Goal: Transaction & Acquisition: Download file/media

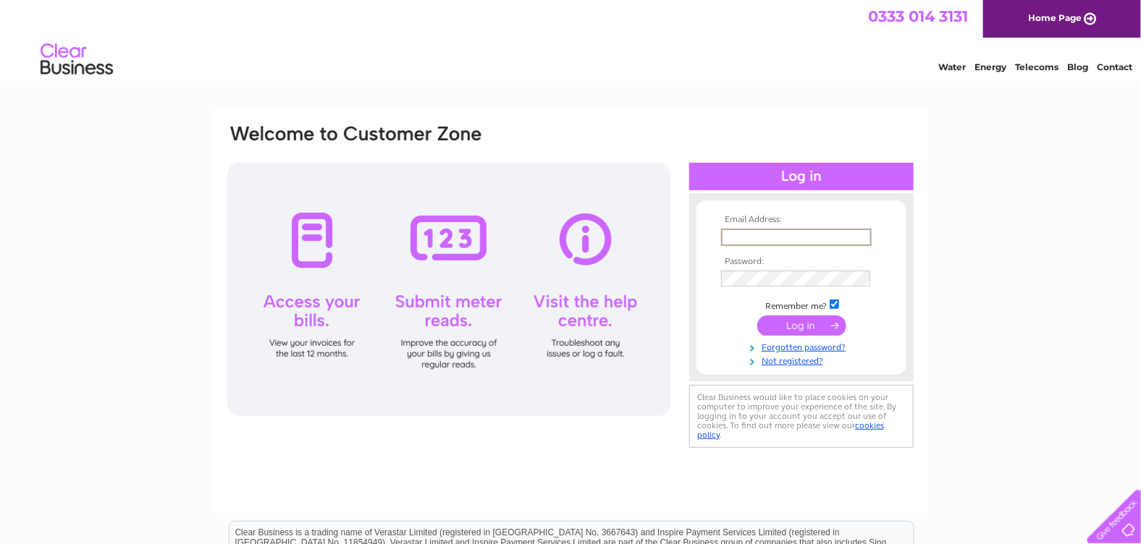
click at [741, 233] on input "text" at bounding box center [796, 237] width 151 height 17
type input "marina.selfcatering@gmail.com"
click at [785, 268] on td at bounding box center [801, 278] width 168 height 24
click at [757, 314] on input "submit" at bounding box center [801, 324] width 89 height 20
click at [792, 324] on input "submit" at bounding box center [801, 324] width 89 height 20
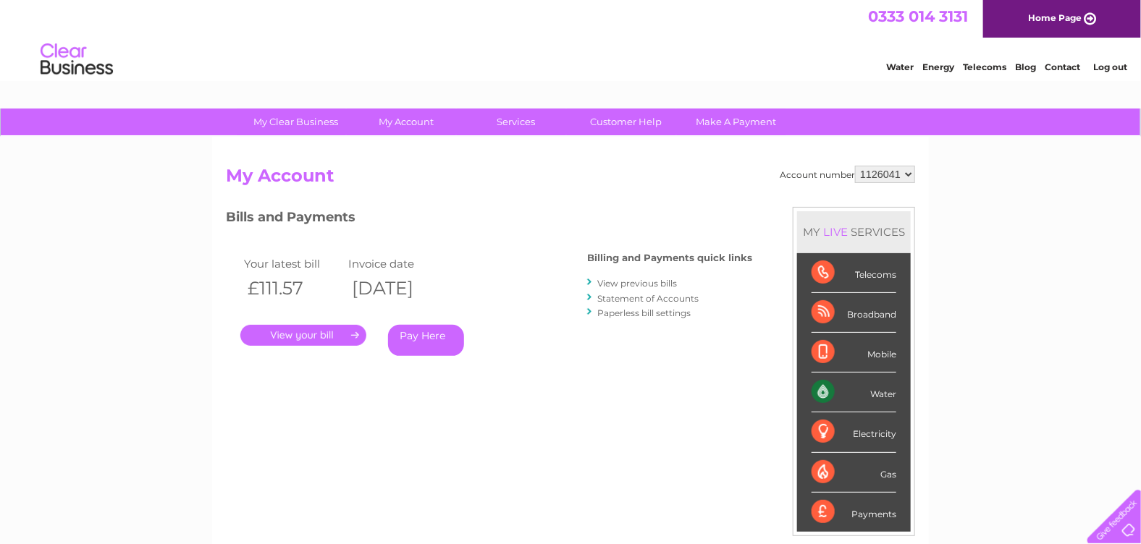
click at [821, 387] on div "Water" at bounding box center [853, 393] width 85 height 40
click at [311, 334] on link "." at bounding box center [303, 335] width 126 height 21
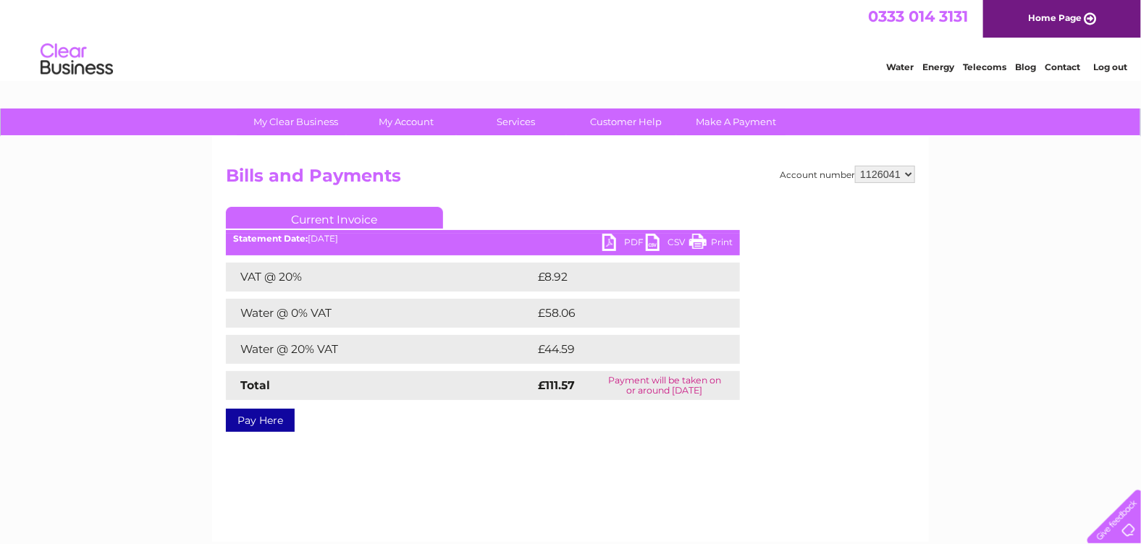
click at [609, 237] on link "PDF" at bounding box center [623, 244] width 43 height 21
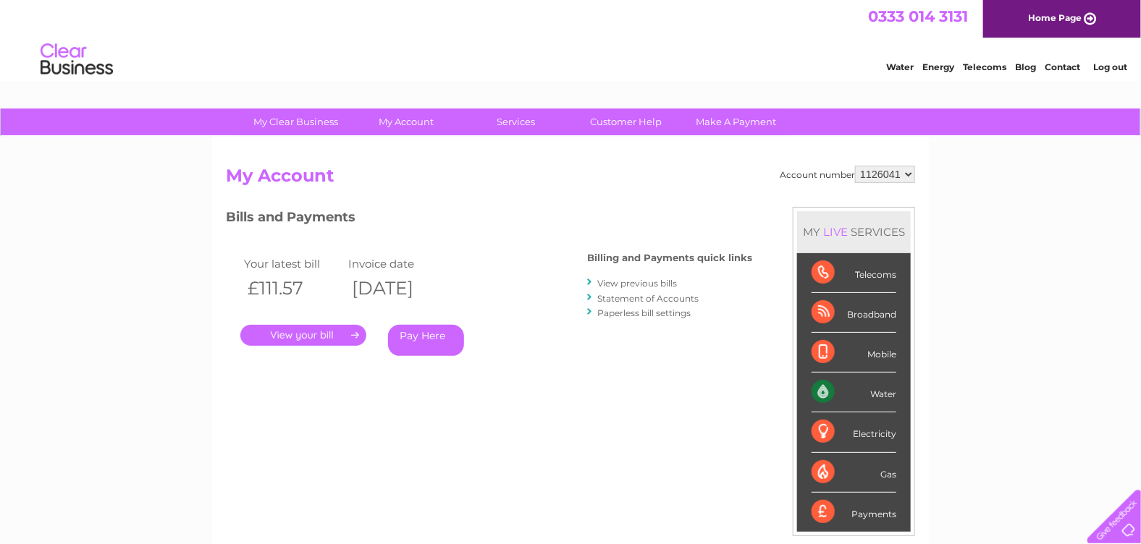
click at [630, 282] on link "View previous bills" at bounding box center [637, 283] width 80 height 11
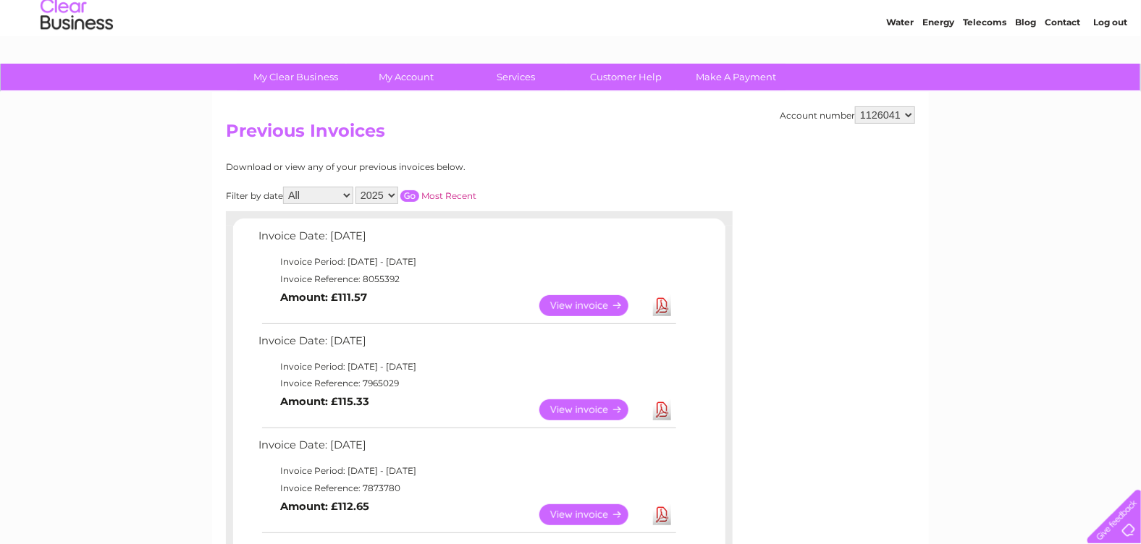
scroll to position [85, 0]
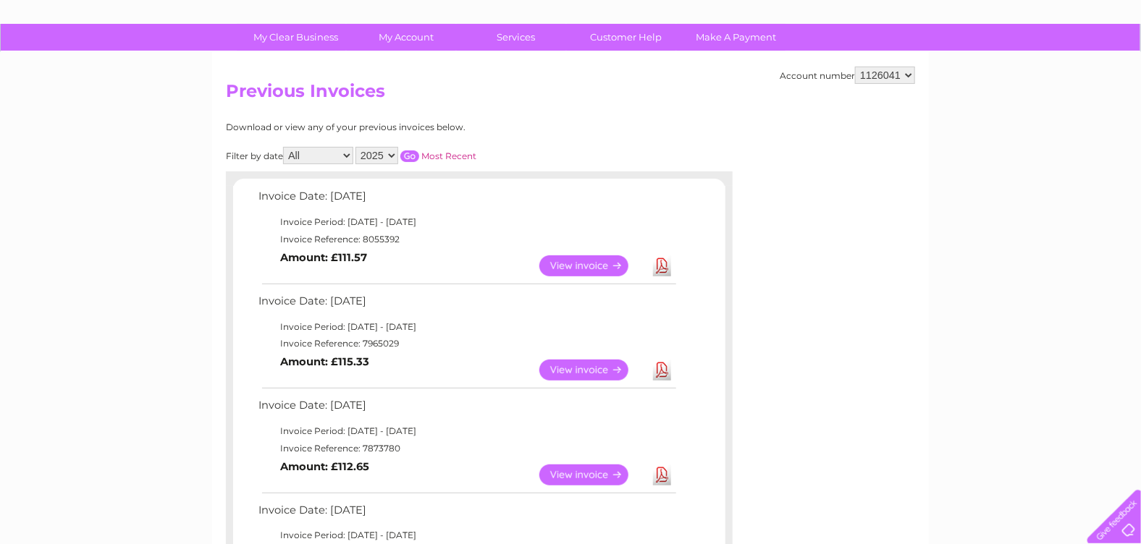
click at [662, 368] on link "Download" at bounding box center [662, 370] width 18 height 21
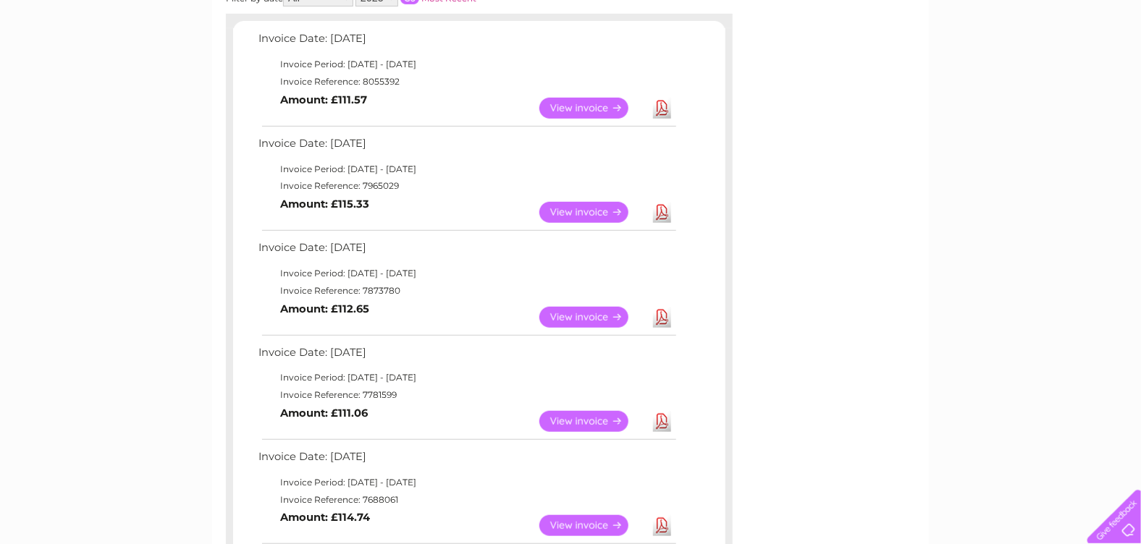
scroll to position [255, 0]
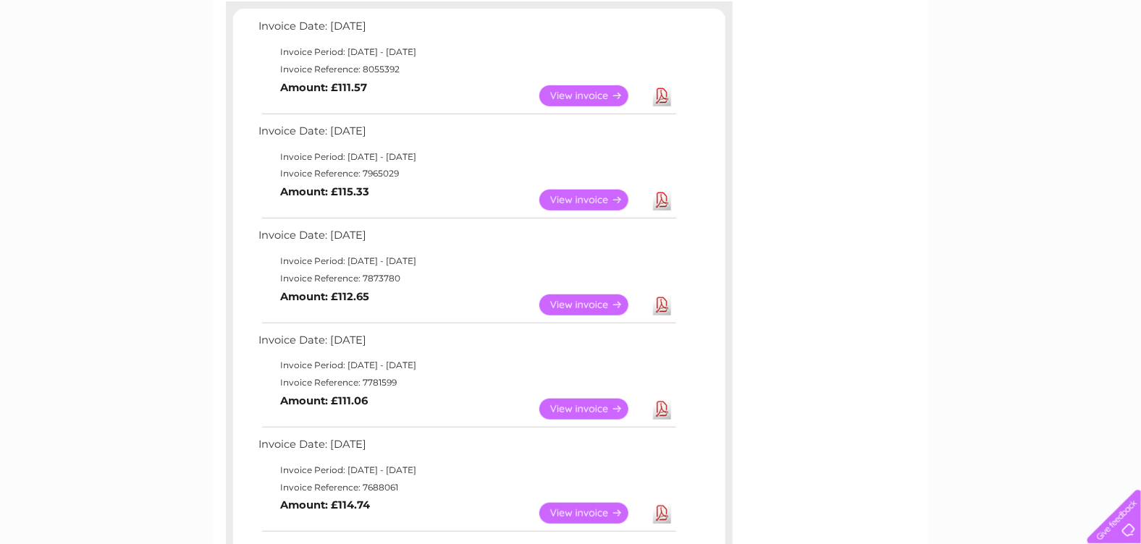
click at [662, 303] on link "Download" at bounding box center [662, 305] width 18 height 21
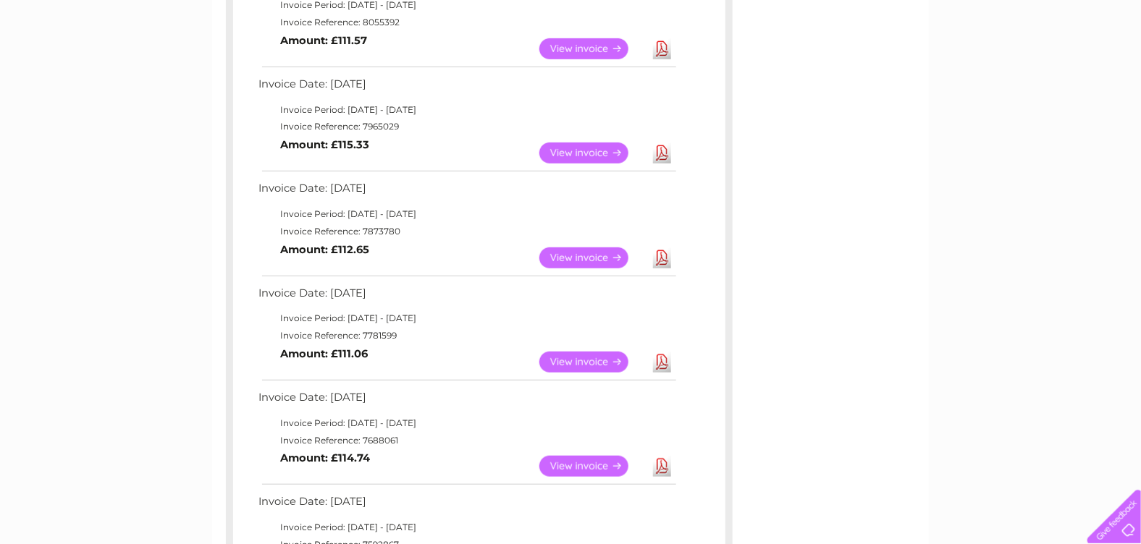
scroll to position [340, 0]
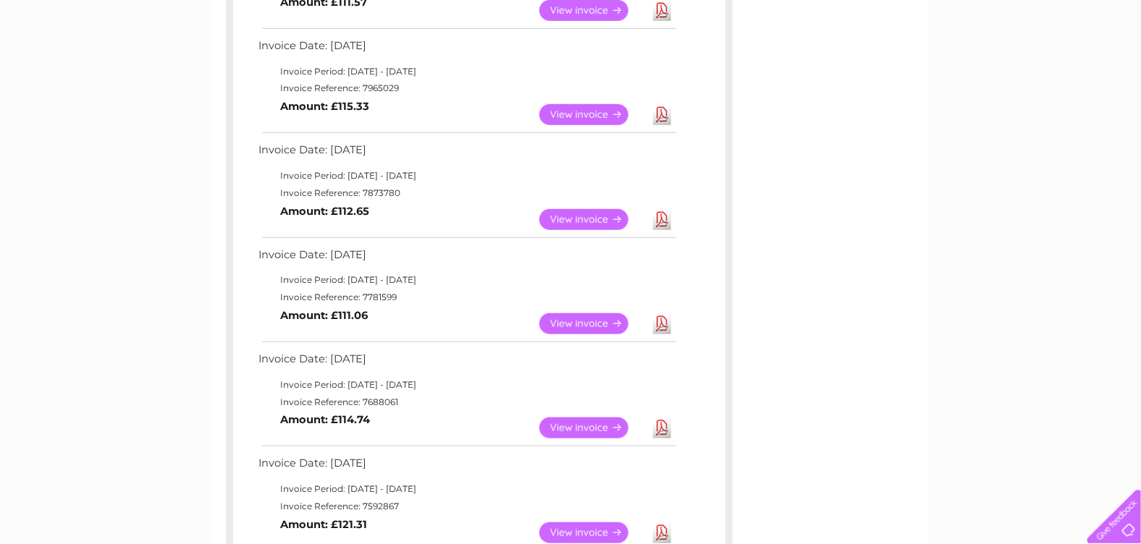
click at [663, 324] on link "Download" at bounding box center [662, 323] width 18 height 21
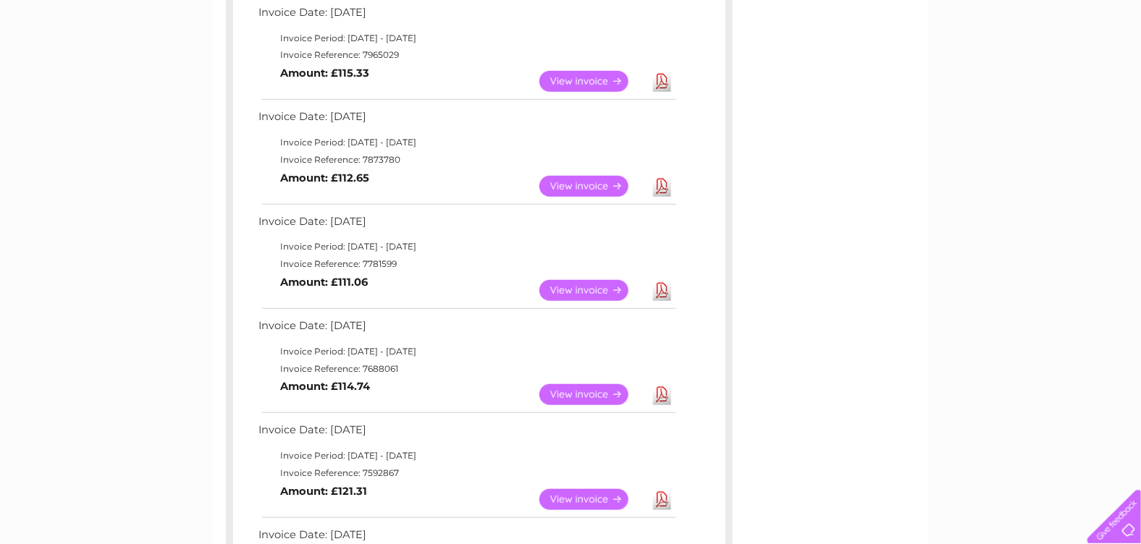
scroll to position [426, 0]
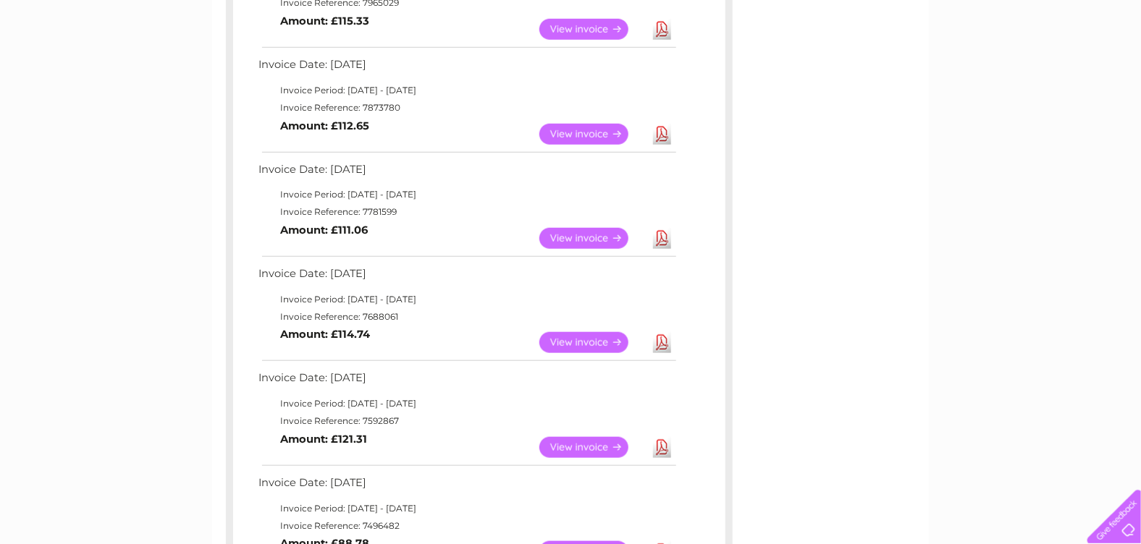
click at [664, 334] on link "Download" at bounding box center [662, 342] width 18 height 21
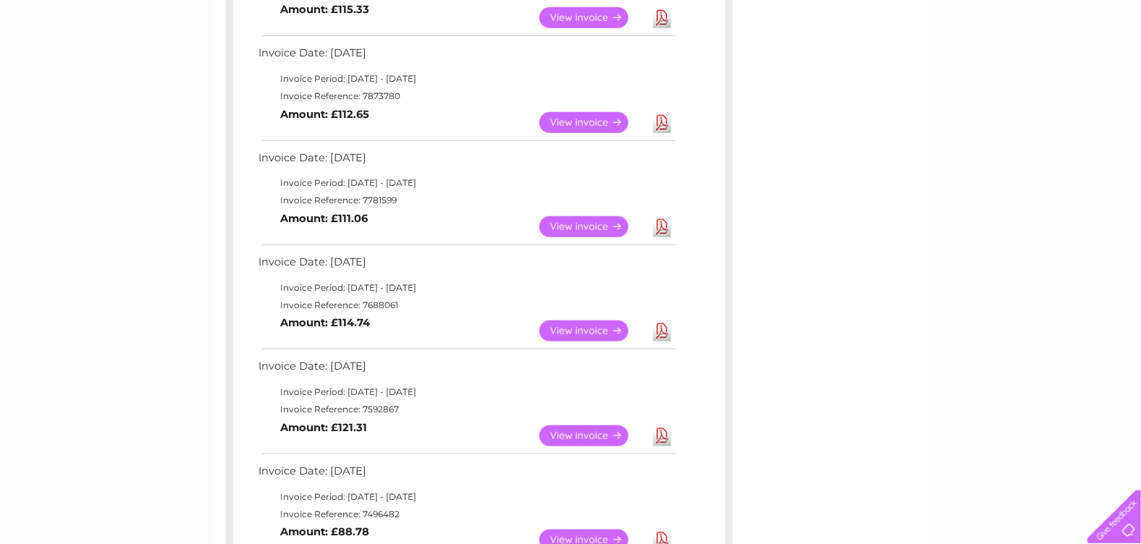
scroll to position [596, 0]
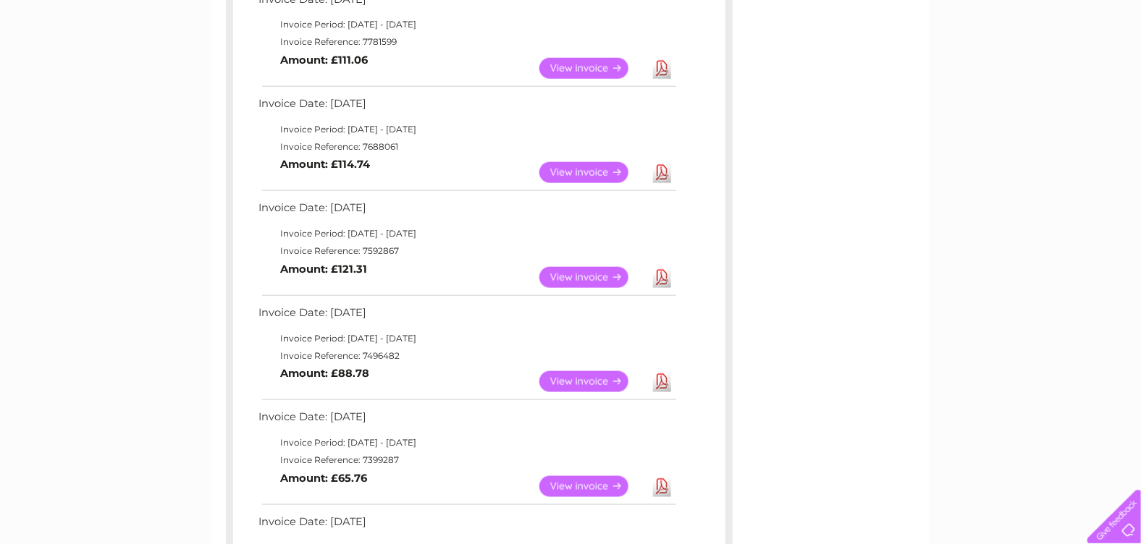
click at [663, 276] on link "Download" at bounding box center [662, 277] width 18 height 21
